Goal: Task Accomplishment & Management: Manage account settings

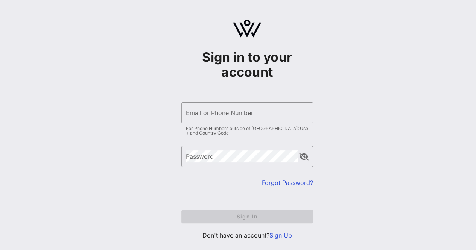
click at [285, 234] on link "Sign Up" at bounding box center [281, 236] width 23 height 8
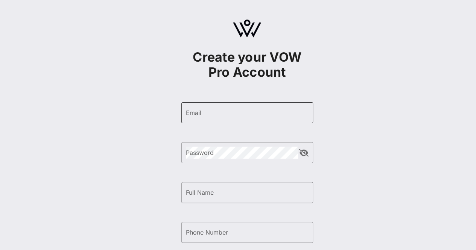
click at [249, 113] on input "Email" at bounding box center [247, 113] width 123 height 12
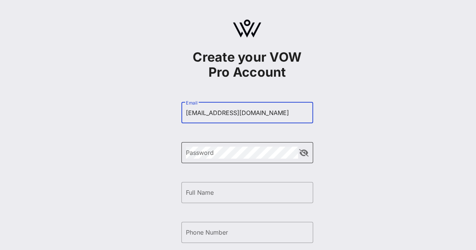
type input "[EMAIL_ADDRESS][DOMAIN_NAME]"
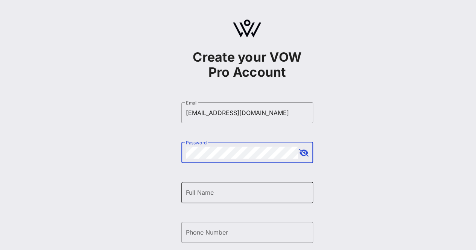
click at [204, 202] on div "Full Name" at bounding box center [247, 192] width 123 height 21
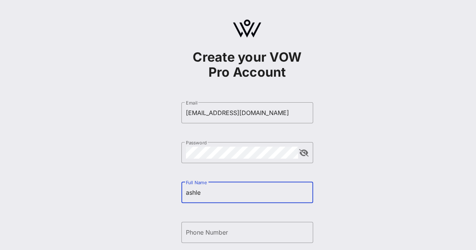
type input "Ashley McNeil"
type input "+17032018529"
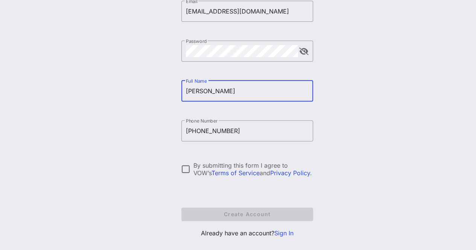
scroll to position [114, 0]
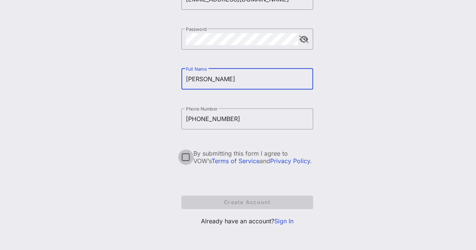
click at [188, 159] on div at bounding box center [186, 157] width 13 height 13
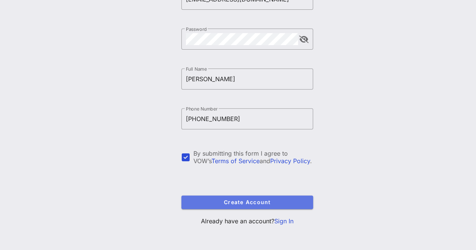
click at [243, 206] on button "Create Account" at bounding box center [247, 203] width 132 height 14
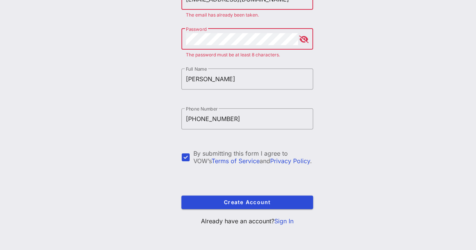
click at [285, 223] on link "Sign In" at bounding box center [284, 222] width 19 height 8
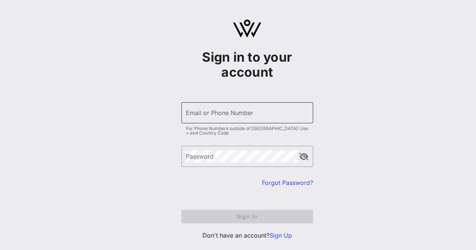
click at [221, 116] on input "Email or Phone Number" at bounding box center [247, 113] width 123 height 12
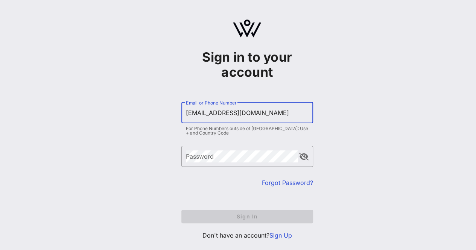
type input "[EMAIL_ADDRESS][DOMAIN_NAME]"
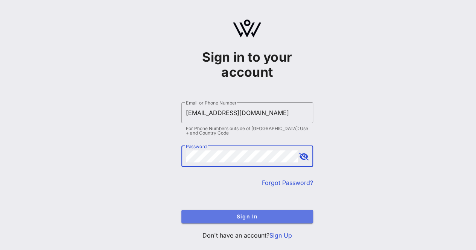
click at [231, 214] on span "Sign In" at bounding box center [248, 217] width 120 height 6
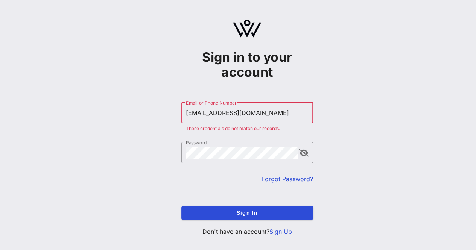
click at [281, 179] on link "Forgot Password?" at bounding box center [287, 179] width 51 height 8
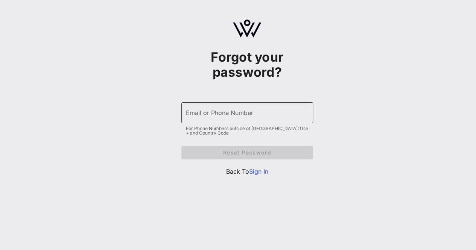
click at [230, 118] on input "Email or Phone Number" at bounding box center [247, 113] width 123 height 12
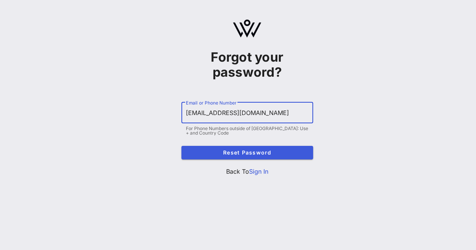
type input "[EMAIL_ADDRESS][DOMAIN_NAME]"
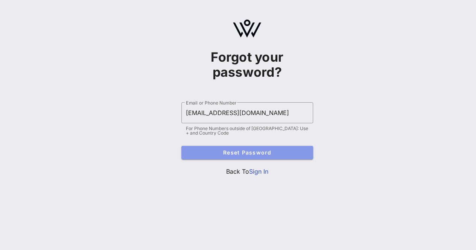
click at [228, 149] on span "Reset Password" at bounding box center [248, 152] width 120 height 6
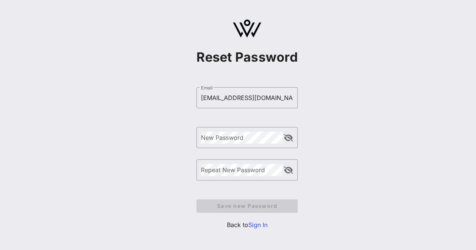
click at [371, 88] on div "Reset Password ​ Email [EMAIL_ADDRESS][DOMAIN_NAME] ​ New Password ​ Repeat New…" at bounding box center [247, 127] width 458 height 255
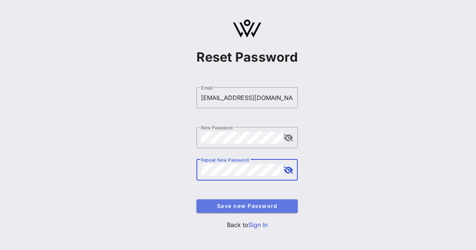
click at [258, 206] on span "Save new Password" at bounding box center [247, 206] width 89 height 6
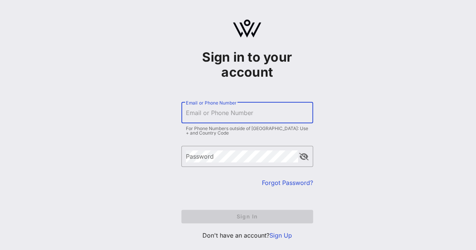
click at [239, 113] on input "Email or Phone Number" at bounding box center [247, 113] width 123 height 12
type input "[EMAIL_ADDRESS][DOMAIN_NAME]"
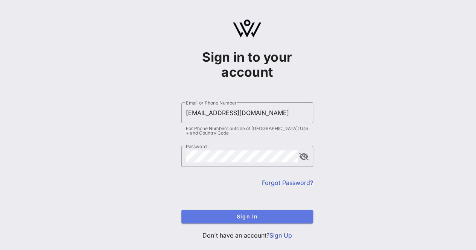
click at [252, 216] on span "Sign In" at bounding box center [248, 217] width 120 height 6
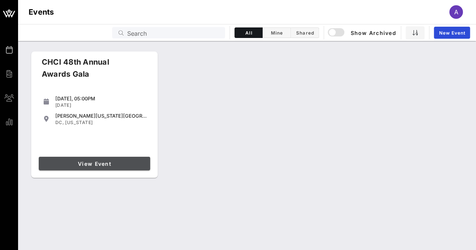
click at [101, 164] on span "View Event" at bounding box center [94, 164] width 105 height 6
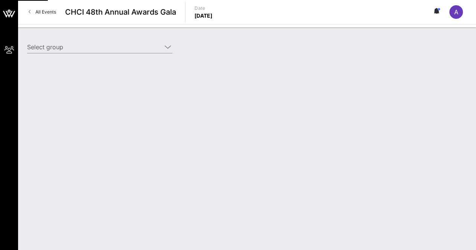
type input "American Hotel & Lodging Association (American Hotel & Lodging Association) [[P…"
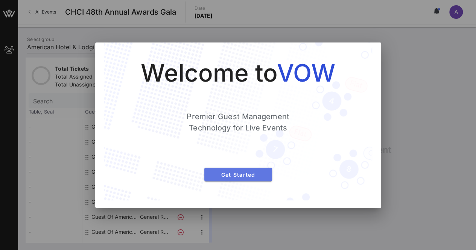
click at [249, 173] on span "Get Started" at bounding box center [238, 175] width 56 height 6
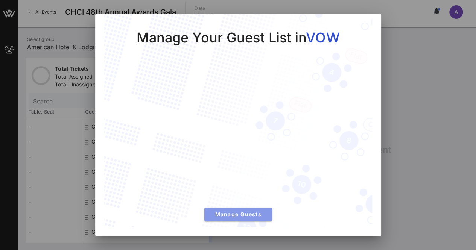
click at [239, 212] on span "Manage Guests" at bounding box center [238, 214] width 56 height 6
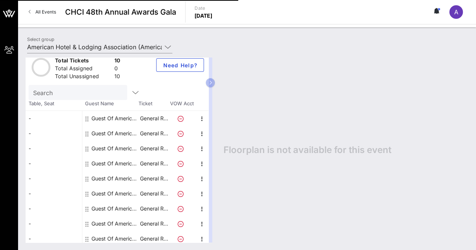
scroll to position [2, 0]
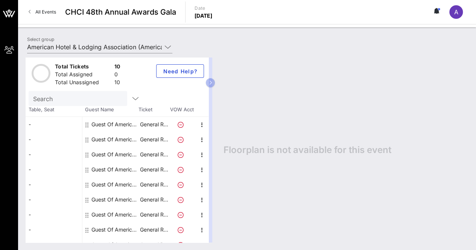
click at [119, 121] on div "Guest Of American Hotel & Lodging Association" at bounding box center [115, 124] width 47 height 15
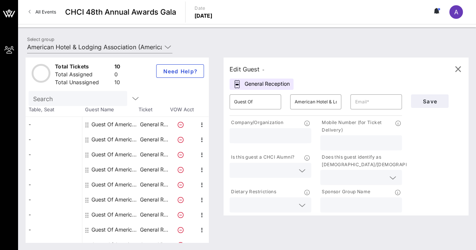
click at [307, 175] on div at bounding box center [270, 170] width 73 height 15
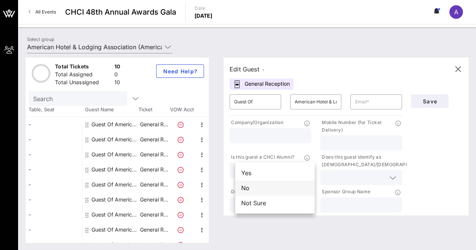
click at [270, 191] on div "No" at bounding box center [274, 188] width 79 height 15
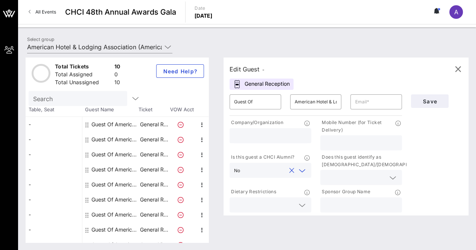
click at [270, 191] on p "Dietary Restrictions" at bounding box center [253, 192] width 47 height 8
click at [391, 175] on icon at bounding box center [393, 178] width 7 height 9
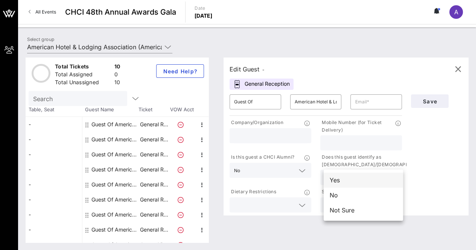
click at [361, 181] on div "Yes" at bounding box center [363, 180] width 79 height 15
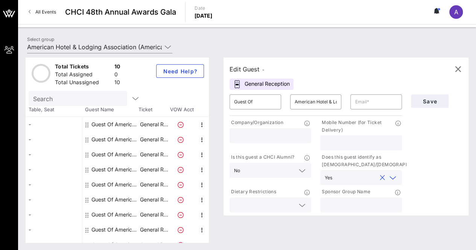
click at [306, 206] on icon at bounding box center [302, 205] width 7 height 9
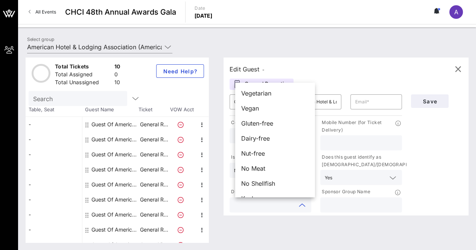
click at [306, 206] on icon at bounding box center [302, 205] width 7 height 9
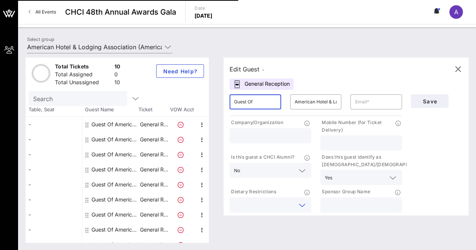
click at [263, 99] on input "Guest Of" at bounding box center [255, 102] width 43 height 12
drag, startPoint x: 263, startPoint y: 103, endPoint x: 231, endPoint y: 102, distance: 32.0
click at [231, 102] on div "​ Guest Of" at bounding box center [255, 102] width 61 height 24
type input "[PERSON_NAME]"
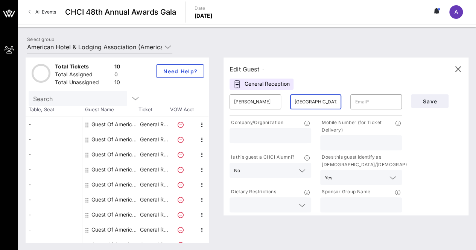
type input "[GEOGRAPHIC_DATA]"
click at [256, 137] on input "text" at bounding box center [270, 136] width 73 height 10
type input "American Hotel and Lodging Association"
click at [336, 142] on input "text" at bounding box center [361, 143] width 73 height 10
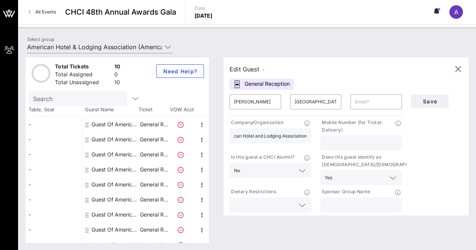
scroll to position [0, 0]
type input "[PHONE_NUMBER]"
click at [430, 147] on div "Save" at bounding box center [437, 152] width 61 height 124
click at [352, 205] on input "text" at bounding box center [361, 205] width 73 height 10
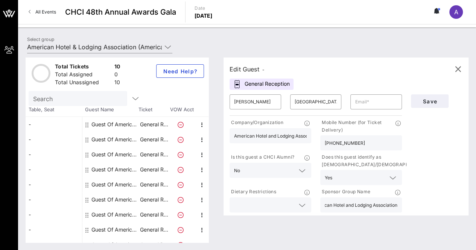
drag, startPoint x: 237, startPoint y: 137, endPoint x: 310, endPoint y: 134, distance: 73.1
type input "American Hotel and Lodging Association"
click at [310, 134] on div "American Hotel and Lodging Association" at bounding box center [271, 135] width 82 height 15
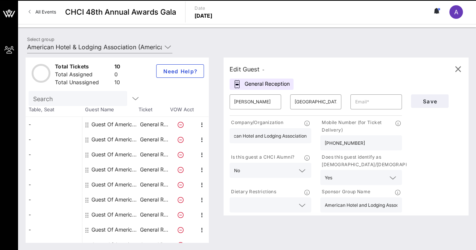
drag, startPoint x: 314, startPoint y: 137, endPoint x: 255, endPoint y: 134, distance: 58.4
click at [255, 134] on div "American Hotel and Lodging Association" at bounding box center [271, 135] width 82 height 15
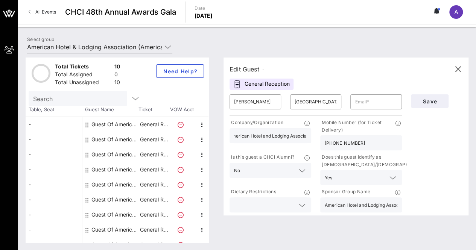
scroll to position [0, 0]
type input "A"
type input "Compass Real Estate"
click at [359, 99] on input "text" at bounding box center [376, 102] width 43 height 12
click at [289, 205] on input "text" at bounding box center [264, 205] width 61 height 10
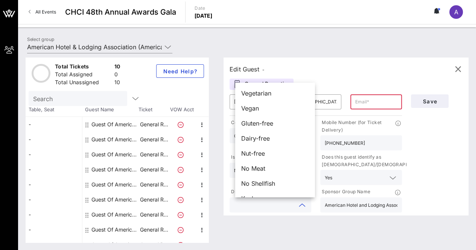
click at [422, 144] on div "Save" at bounding box center [437, 152] width 61 height 124
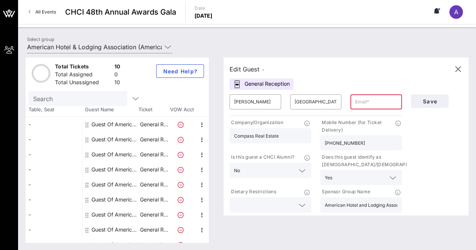
click at [371, 102] on input "text" at bounding box center [376, 102] width 43 height 12
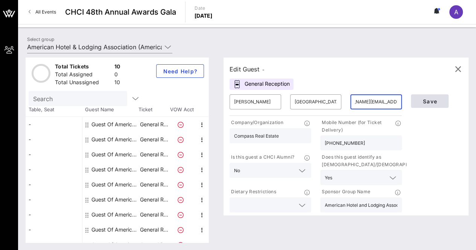
type input "[PERSON_NAME][EMAIL_ADDRESS][DOMAIN_NAME]"
click at [436, 99] on span "Save" at bounding box center [430, 101] width 26 height 6
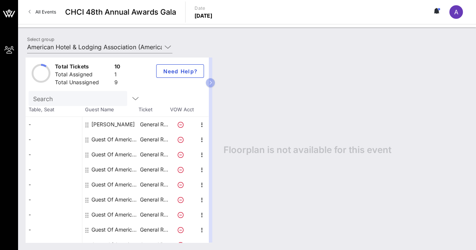
click at [102, 139] on div "Guest Of American Hotel & Lodging Association" at bounding box center [115, 139] width 47 height 15
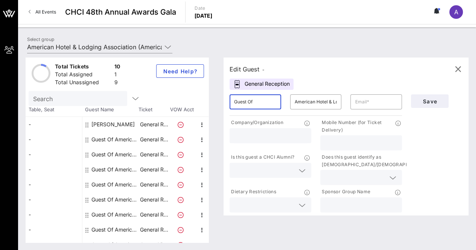
drag, startPoint x: 271, startPoint y: 102, endPoint x: 237, endPoint y: 105, distance: 34.1
click at [237, 105] on div "​ Guest Of" at bounding box center [256, 102] width 52 height 15
type input "[PERSON_NAME]"
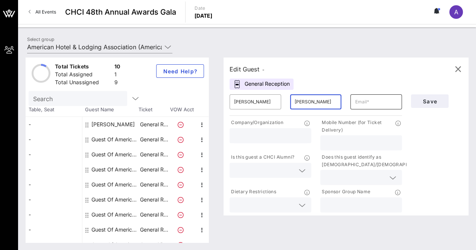
type input "[PERSON_NAME]"
click at [371, 101] on input "text" at bounding box center [376, 102] width 43 height 12
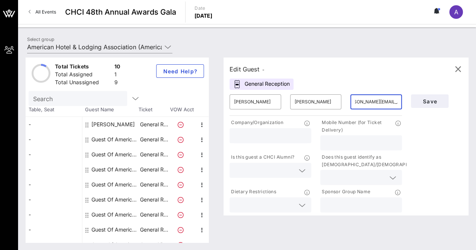
scroll to position [0, 16]
type input "[PERSON_NAME][EMAIL_ADDRESS][PERSON_NAME][DOMAIN_NAME]"
click at [278, 133] on input "text" at bounding box center [270, 136] width 73 height 10
type input "Marriott"
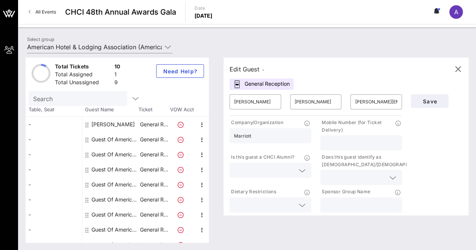
click at [338, 140] on input "text" at bounding box center [361, 143] width 73 height 10
type input "[PHONE_NUMBER]"
click at [305, 172] on icon at bounding box center [302, 170] width 7 height 9
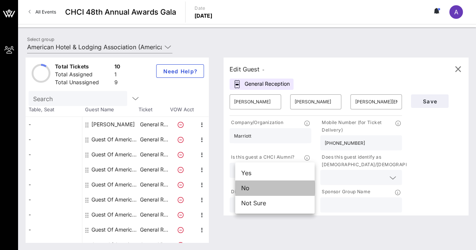
click at [276, 193] on div "No" at bounding box center [274, 188] width 79 height 15
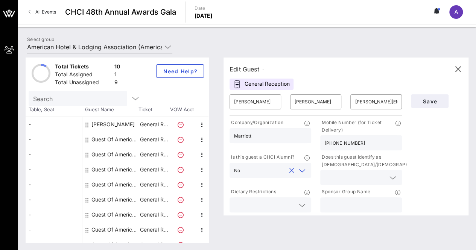
click at [397, 177] on icon at bounding box center [393, 178] width 7 height 9
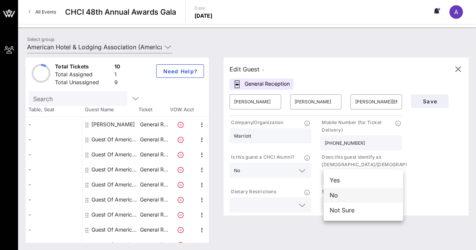
click at [364, 200] on div "No" at bounding box center [363, 195] width 79 height 15
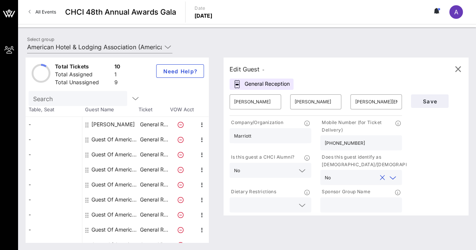
click at [340, 204] on input "text" at bounding box center [361, 205] width 73 height 10
type input "AHLA"
click at [435, 102] on span "Save" at bounding box center [430, 101] width 26 height 6
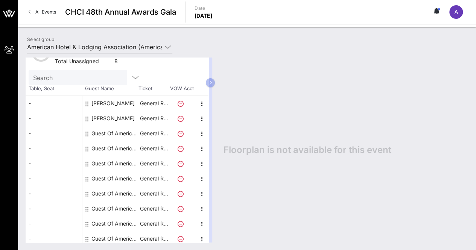
scroll to position [26, 0]
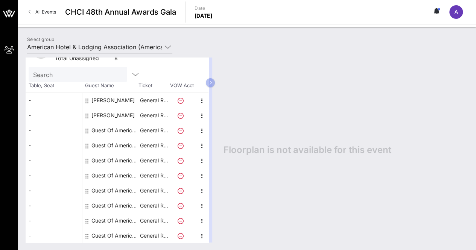
click at [119, 132] on div "Guest Of American Hotel & Lodging Association" at bounding box center [115, 130] width 47 height 15
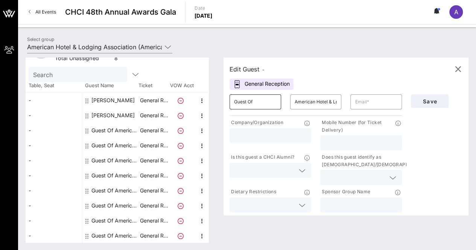
click at [266, 103] on input "Guest Of" at bounding box center [255, 102] width 43 height 12
type input "G"
type input "[PERSON_NAME]"
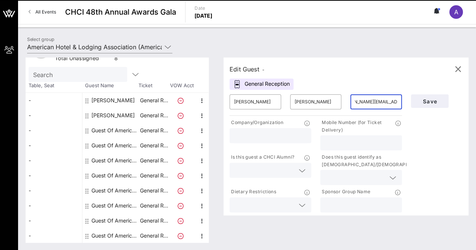
scroll to position [0, 22]
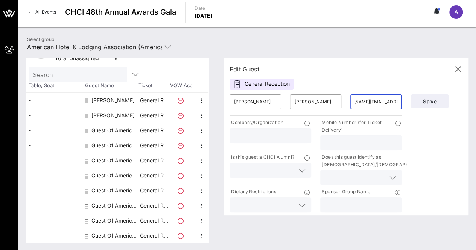
type input "[PERSON_NAME][EMAIL_ADDRESS][DOMAIN_NAME]"
click at [270, 137] on input "text" at bounding box center [270, 136] width 73 height 10
type input "Compass"
click at [306, 170] on icon at bounding box center [302, 170] width 7 height 9
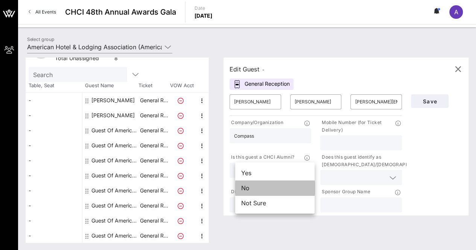
click at [273, 186] on div "No" at bounding box center [274, 188] width 79 height 15
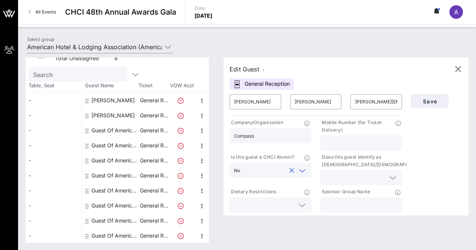
click at [396, 179] on icon at bounding box center [393, 178] width 7 height 9
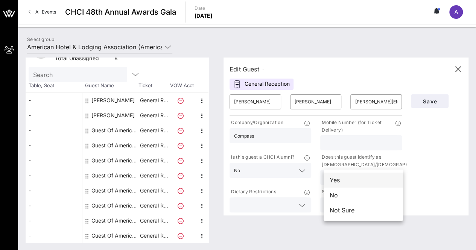
click at [356, 181] on div "Yes" at bounding box center [363, 180] width 79 height 15
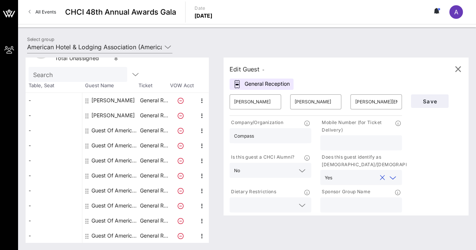
click at [356, 181] on input "text" at bounding box center [356, 178] width 41 height 10
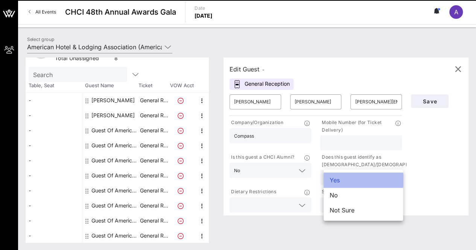
click at [340, 181] on div "Yes" at bounding box center [363, 180] width 79 height 15
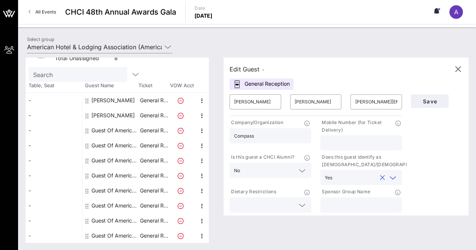
click at [338, 143] on input "text" at bounding box center [361, 143] width 73 height 10
type input "[PHONE_NUMBER]"
click at [347, 204] on input "text" at bounding box center [361, 205] width 73 height 10
click at [347, 204] on input "A" at bounding box center [361, 205] width 73 height 10
type input "AHLA"
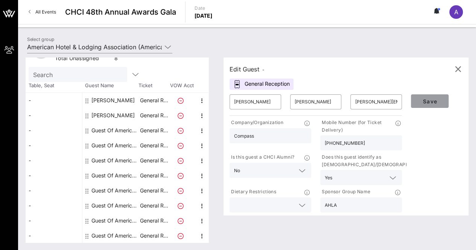
click at [432, 103] on span "Save" at bounding box center [430, 101] width 26 height 6
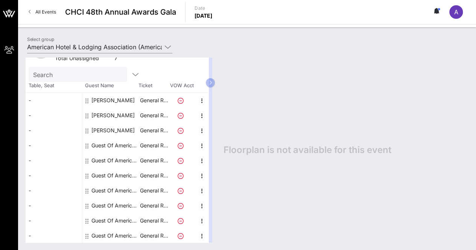
click at [105, 142] on div "Guest Of American Hotel & Lodging Association" at bounding box center [115, 145] width 47 height 15
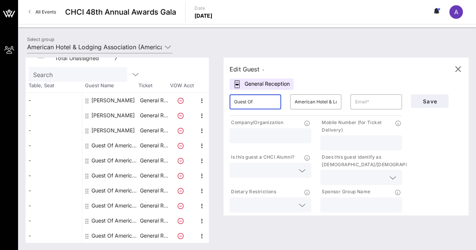
drag, startPoint x: 268, startPoint y: 102, endPoint x: 239, endPoint y: 102, distance: 28.2
click at [239, 102] on input "Guest Of" at bounding box center [255, 102] width 43 height 12
type input "[PERSON_NAME]"
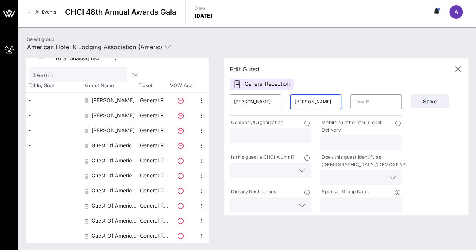
type input "[PERSON_NAME]"
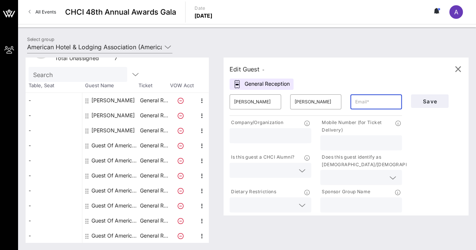
paste input "[PERSON_NAME][EMAIL_ADDRESS][PERSON_NAME][DOMAIN_NAME]"
type input "[PERSON_NAME][EMAIL_ADDRESS][PERSON_NAME][DOMAIN_NAME]"
click at [258, 135] on input "text" at bounding box center [270, 136] width 73 height 10
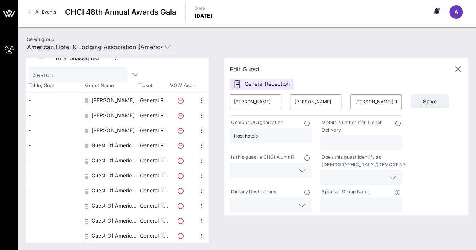
type input "Host hotels"
click at [343, 143] on input "text" at bounding box center [361, 143] width 73 height 10
click at [394, 179] on icon at bounding box center [393, 178] width 7 height 9
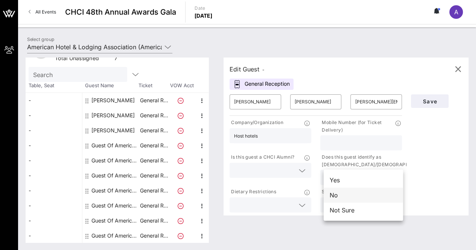
click at [365, 192] on div "No" at bounding box center [363, 195] width 79 height 15
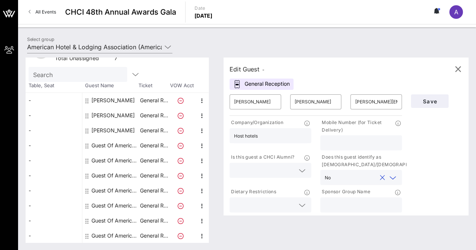
click at [341, 200] on div at bounding box center [361, 205] width 73 height 15
type input "American Hotel and Lodging Association"
click at [437, 100] on span "Save" at bounding box center [430, 101] width 26 height 6
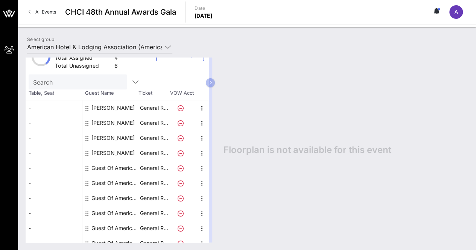
scroll to position [26, 0]
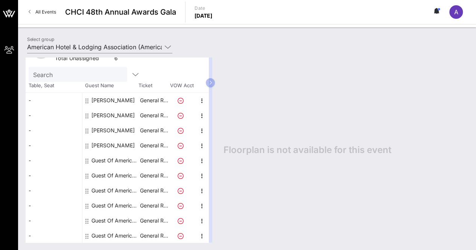
click at [109, 158] on div "Guest Of American Hotel & Lodging Association" at bounding box center [115, 160] width 47 height 15
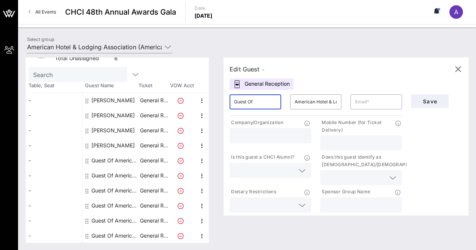
drag, startPoint x: 267, startPoint y: 101, endPoint x: 240, endPoint y: 102, distance: 26.8
click at [240, 102] on input "Guest Of" at bounding box center [255, 102] width 43 height 12
type input "[PERSON_NAME]"
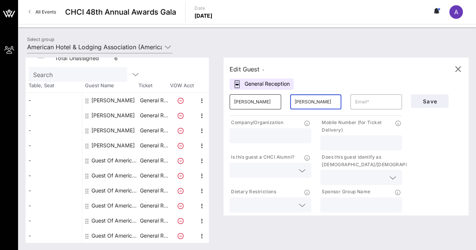
type input "[PERSON_NAME]"
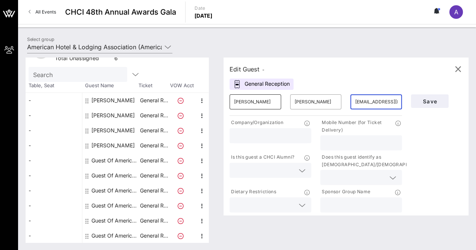
type input "[EMAIL_ADDRESS][DOMAIN_NAME]"
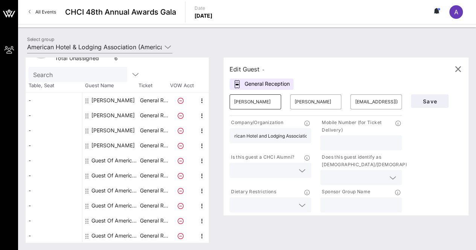
scroll to position [0, 13]
type input "American Hotel and Lodging Association"
type input "7032018529"
click at [306, 169] on icon at bounding box center [302, 170] width 7 height 9
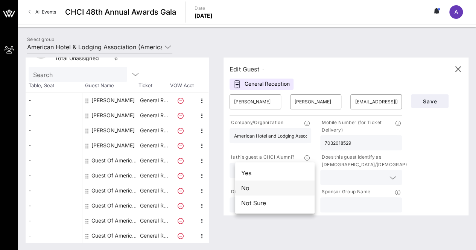
click at [283, 191] on div "No" at bounding box center [274, 188] width 79 height 15
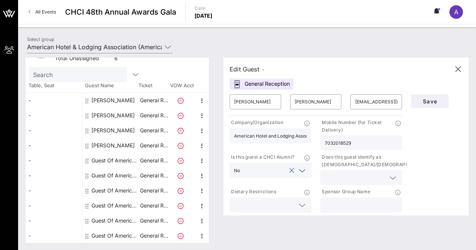
click at [372, 178] on input "text" at bounding box center [355, 178] width 61 height 10
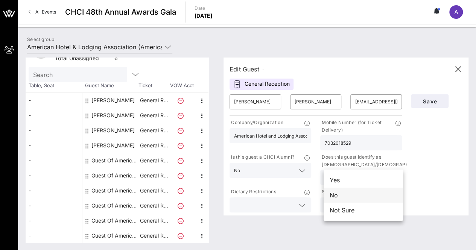
click at [361, 196] on div "No" at bounding box center [363, 195] width 79 height 15
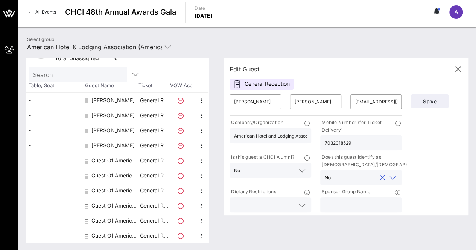
click at [352, 203] on input "text" at bounding box center [361, 205] width 73 height 10
click at [352, 203] on input "A" at bounding box center [361, 205] width 73 height 10
type input "American Hotel and Lodging Association"
click at [431, 103] on span "Save" at bounding box center [430, 101] width 26 height 6
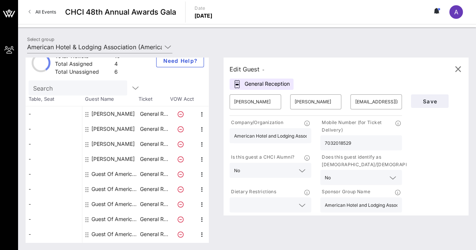
scroll to position [26, 0]
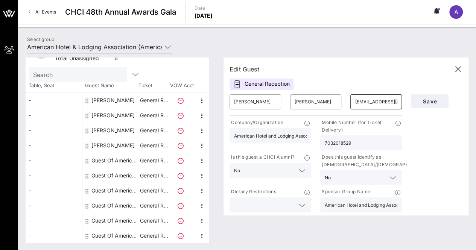
drag, startPoint x: 357, startPoint y: 102, endPoint x: 401, endPoint y: 98, distance: 44.7
click at [401, 98] on div "​ [EMAIL_ADDRESS][DOMAIN_NAME]" at bounding box center [377, 102] width 52 height 15
type input "a"
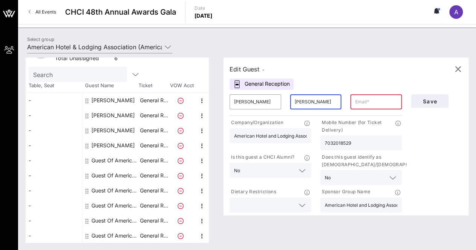
drag, startPoint x: 324, startPoint y: 104, endPoint x: 293, endPoint y: 102, distance: 31.3
click at [293, 102] on div "​ [PERSON_NAME]" at bounding box center [316, 102] width 61 height 24
type input "\"
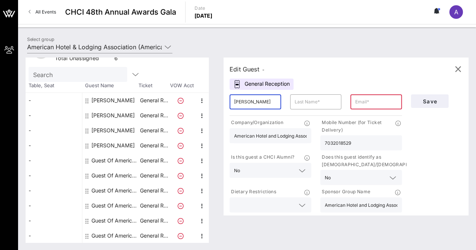
drag, startPoint x: 259, startPoint y: 103, endPoint x: 230, endPoint y: 104, distance: 28.3
click at [230, 104] on div "Edit Guest - General Reception ​ [PERSON_NAME] ​ ​ Company/Organization America…" at bounding box center [346, 137] width 245 height 158
type input "[PERSON_NAME]"
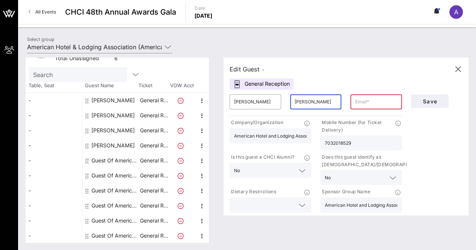
type input "[PERSON_NAME]"
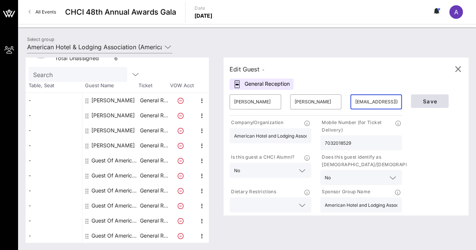
type input "[EMAIL_ADDRESS][DOMAIN_NAME]"
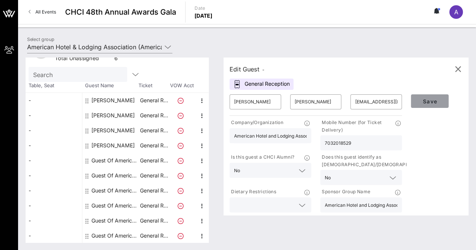
click at [430, 95] on button "Save" at bounding box center [430, 102] width 38 height 14
click at [119, 130] on div "[PERSON_NAME]" at bounding box center [113, 130] width 43 height 15
type input "[PERSON_NAME]"
type input "[GEOGRAPHIC_DATA]"
type input "[PERSON_NAME][EMAIL_ADDRESS][DOMAIN_NAME]"
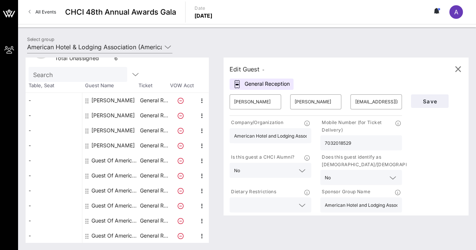
type input "Compass Real Estate"
type input "[PHONE_NUMBER]"
type input "American Hotel and Lodging Association"
click at [117, 113] on div "[PERSON_NAME]" at bounding box center [113, 115] width 43 height 15
type input "[PERSON_NAME]"
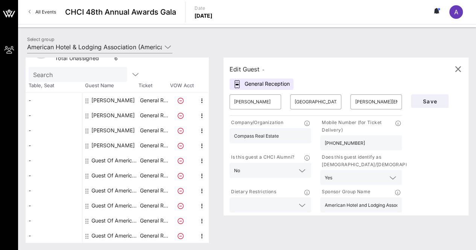
type input "[PERSON_NAME]"
type input "[PERSON_NAME][EMAIL_ADDRESS][DOMAIN_NAME]"
type input "Compass"
type input "AHLA"
click at [117, 98] on div "[PERSON_NAME]" at bounding box center [113, 100] width 43 height 15
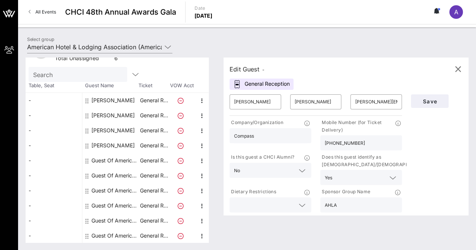
type input "[PERSON_NAME]"
type input "[PERSON_NAME][EMAIL_ADDRESS][PERSON_NAME][DOMAIN_NAME]"
type input "Marriott"
type input "[PHONE_NUMBER]"
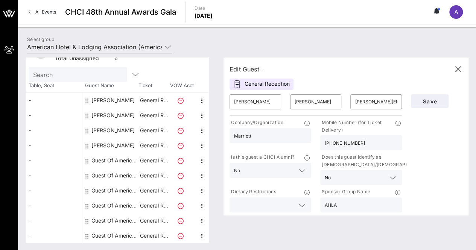
click at [116, 147] on div "[PERSON_NAME]" at bounding box center [113, 145] width 43 height 15
type input "[PERSON_NAME]"
type input "[PERSON_NAME][EMAIL_ADDRESS][PERSON_NAME][DOMAIN_NAME]"
type input "Host hotels"
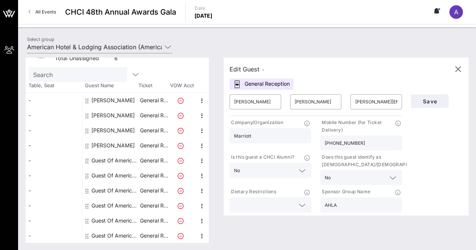
type input "American Hotel and Lodging Association"
click at [118, 158] on div "Guest Of American Hotel & Lodging Association" at bounding box center [115, 160] width 47 height 15
type input "Guest Of"
type input "American Hotel & Lodging Association"
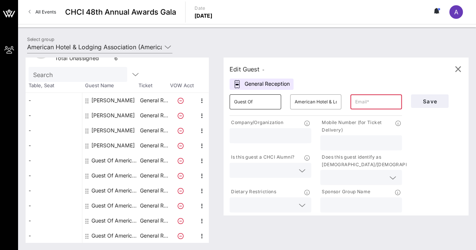
click at [269, 105] on input "Guest Of" at bounding box center [255, 102] width 43 height 12
type input "G"
click at [275, 99] on input "J" at bounding box center [255, 102] width 43 height 12
type input "[PERSON_NAME]"
type input "[GEOGRAPHIC_DATA]"
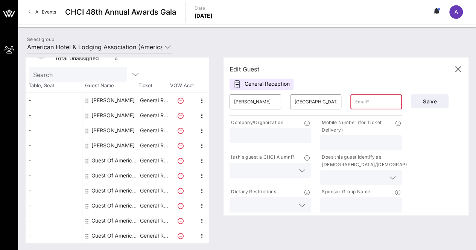
click at [365, 101] on input "text" at bounding box center [376, 102] width 43 height 12
paste input "[PERSON_NAME][EMAIL_ADDRESS][PERSON_NAME][DOMAIN_NAME]"
type input "[PERSON_NAME][EMAIL_ADDRESS][PERSON_NAME][DOMAIN_NAME]"
click at [270, 134] on input "text" at bounding box center [270, 136] width 73 height 10
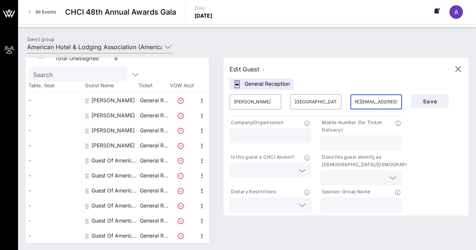
scroll to position [0, 0]
type input "Choice"
drag, startPoint x: 345, startPoint y: 141, endPoint x: 332, endPoint y: 142, distance: 12.4
click at [332, 142] on input "text" at bounding box center [361, 143] width 73 height 10
type input "[PHONE_NUMBER]"
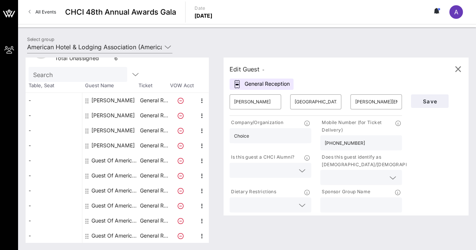
click at [306, 171] on icon at bounding box center [302, 170] width 7 height 9
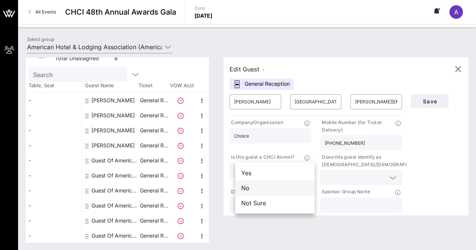
click at [280, 188] on div "No" at bounding box center [274, 188] width 79 height 15
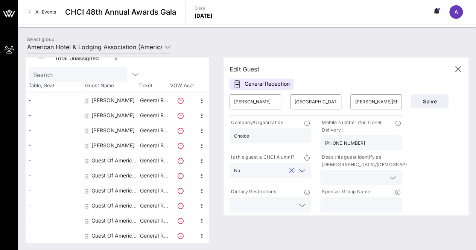
click at [394, 176] on icon at bounding box center [393, 178] width 7 height 9
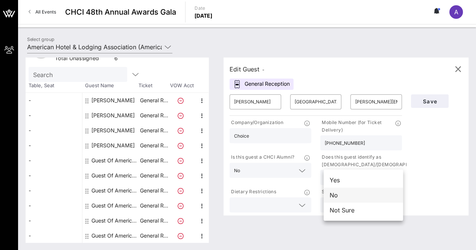
click at [360, 195] on div "No" at bounding box center [363, 195] width 79 height 15
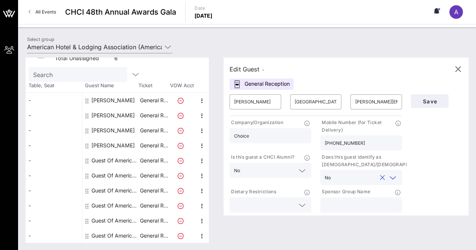
click at [360, 202] on input "text" at bounding box center [361, 205] width 73 height 10
type input "American Hotel and Lodging Association"
click at [428, 102] on span "Save" at bounding box center [430, 101] width 26 height 6
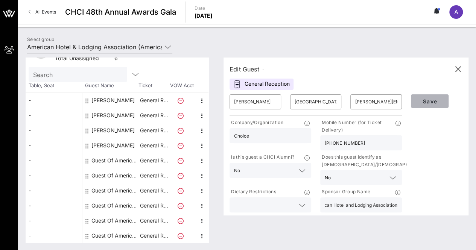
scroll to position [0, 0]
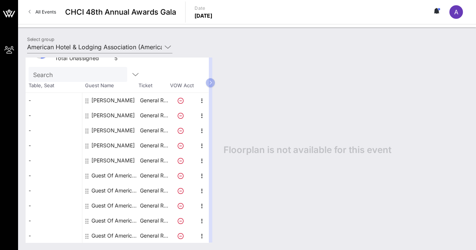
click at [121, 145] on div "[PERSON_NAME]" at bounding box center [113, 145] width 43 height 15
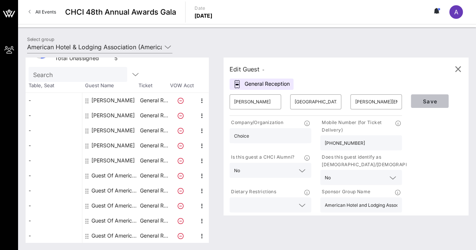
click at [436, 100] on span "Save" at bounding box center [430, 101] width 26 height 6
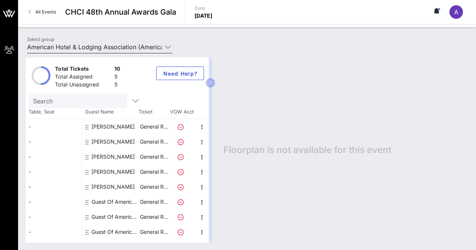
click at [164, 47] on div at bounding box center [167, 47] width 9 height 9
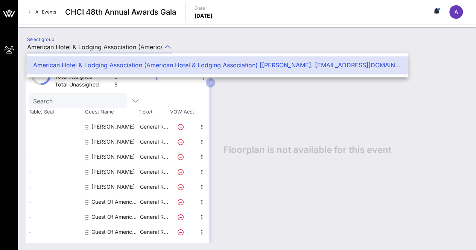
scroll to position [0, 193]
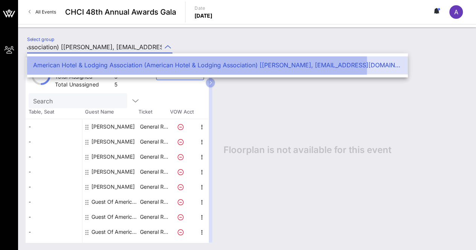
click at [163, 67] on div "American Hotel & Lodging Association (American Hotel & Lodging Association) [[P…" at bounding box center [217, 65] width 369 height 7
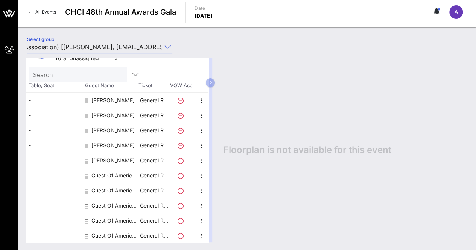
scroll to position [0, 0]
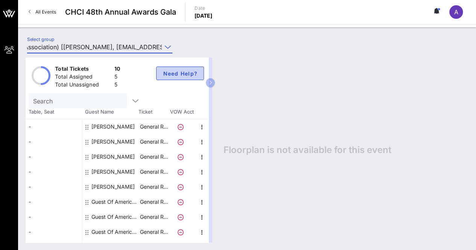
click at [184, 73] on span "Need Help?" at bounding box center [180, 73] width 35 height 6
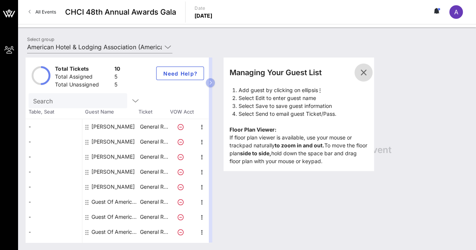
click at [368, 75] on icon "button" at bounding box center [363, 72] width 9 height 9
